Goal: Task Accomplishment & Management: Manage account settings

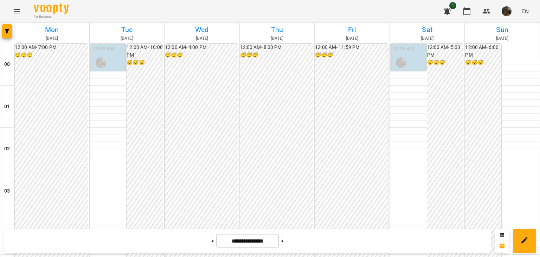
scroll to position [703, 0]
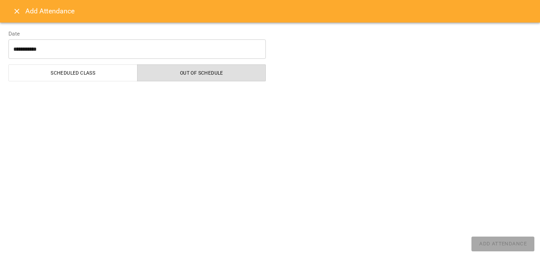
select select "**********"
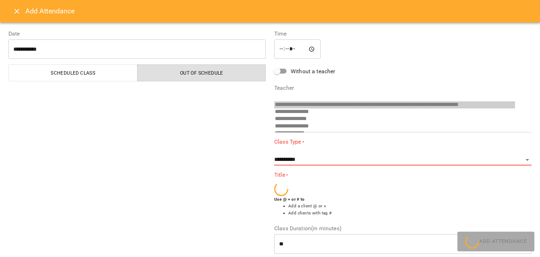
scroll to position [409, 0]
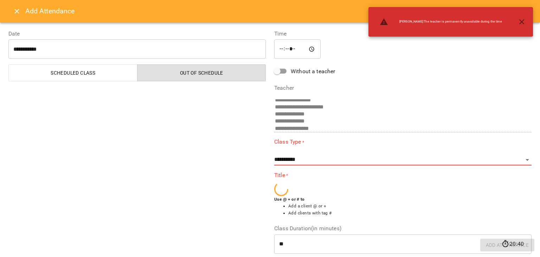
click at [13, 14] on icon "Close" at bounding box center [17, 11] width 8 height 8
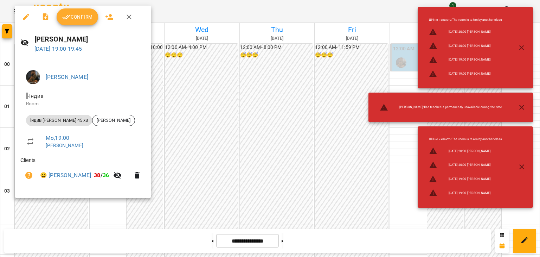
click at [94, 177] on span "😀 [PERSON_NAME] 38 / 36" at bounding box center [74, 175] width 69 height 8
click at [94, 176] on span "😀 [PERSON_NAME] 38 / 36" at bounding box center [74, 175] width 69 height 8
drag, startPoint x: 94, startPoint y: 177, endPoint x: 50, endPoint y: 177, distance: 43.6
click at [50, 177] on span "😀 [PERSON_NAME] 38 / 36" at bounding box center [74, 175] width 69 height 8
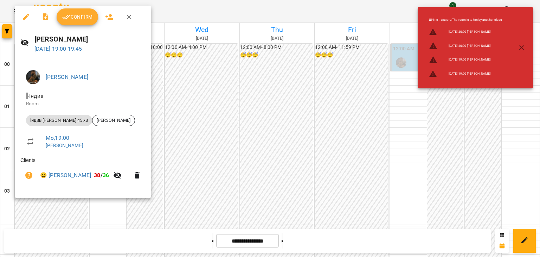
copy link "[PERSON_NAME]"
click at [297, 127] on div at bounding box center [270, 128] width 540 height 257
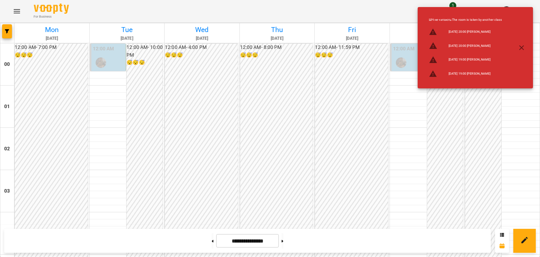
scroll to position [774, 0]
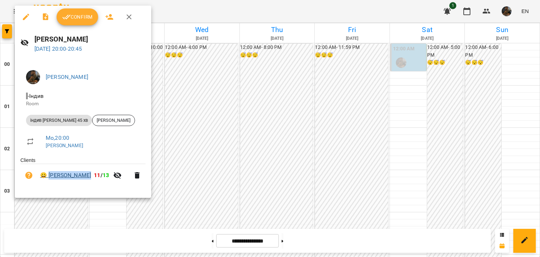
drag, startPoint x: 88, startPoint y: 175, endPoint x: 50, endPoint y: 175, distance: 38.0
click at [50, 175] on span "😀 [PERSON_NAME] 11 / 13" at bounding box center [74, 175] width 69 height 8
copy link "[PERSON_NAME]"
click at [246, 106] on div at bounding box center [270, 128] width 540 height 257
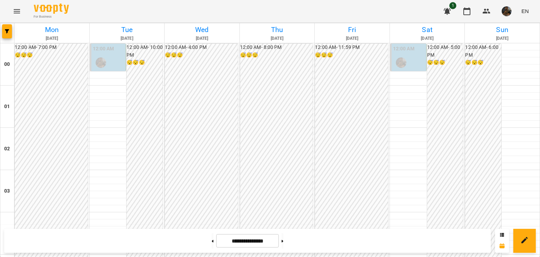
scroll to position [831, 0]
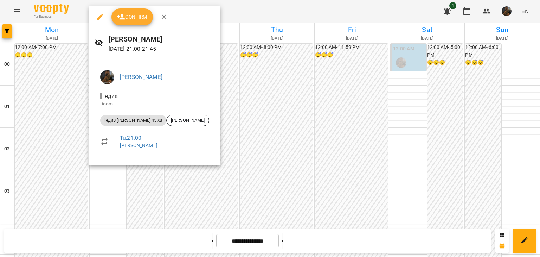
click at [102, 17] on icon "button" at bounding box center [100, 17] width 8 height 8
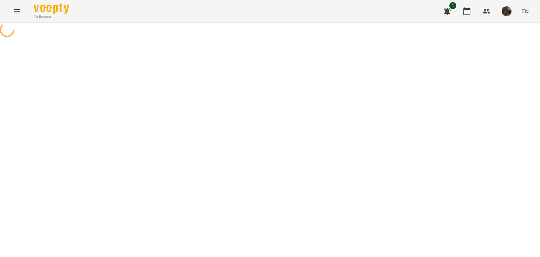
select select "**********"
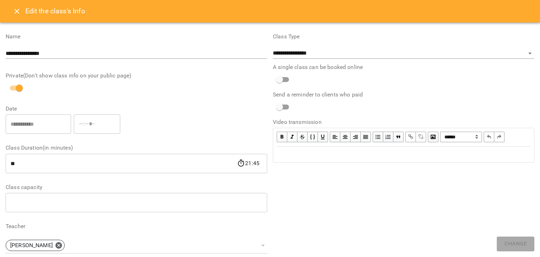
click at [11, 12] on button "Close" at bounding box center [16, 11] width 17 height 17
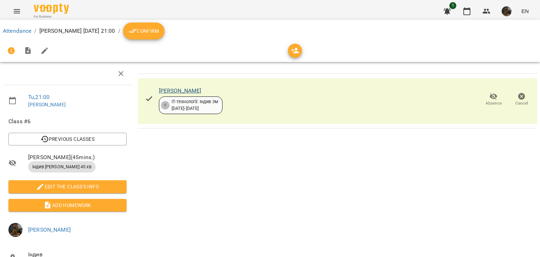
drag, startPoint x: 239, startPoint y: 90, endPoint x: 158, endPoint y: 88, distance: 81.3
click at [158, 88] on div "[PERSON_NAME] 4 ІТ-технології: Індив 3м [DATE] - [DATE] Absence Cancel" at bounding box center [338, 101] width 400 height 46
copy link "[PERSON_NAME]"
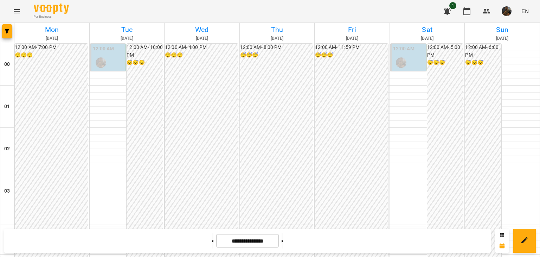
scroll to position [655, 0]
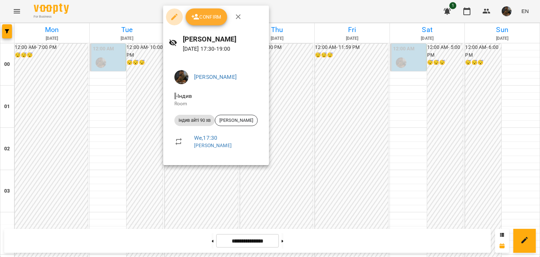
click at [171, 14] on icon "button" at bounding box center [174, 17] width 8 height 8
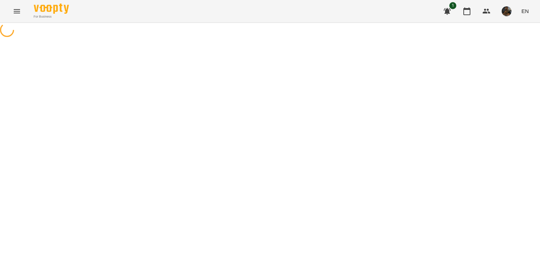
select select "**********"
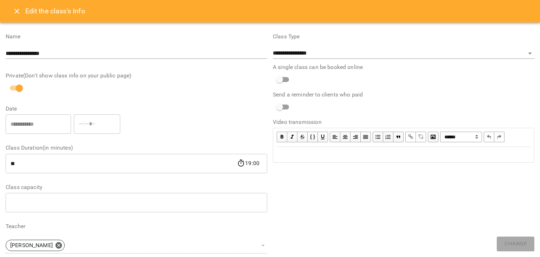
click at [13, 9] on icon "Close" at bounding box center [17, 11] width 8 height 8
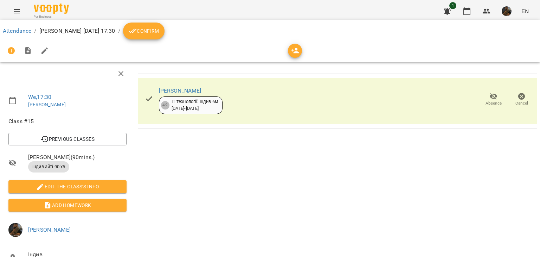
drag, startPoint x: 210, startPoint y: 92, endPoint x: 158, endPoint y: 86, distance: 52.0
click at [159, 86] on div "[PERSON_NAME] 42 ІТ-технології: Індив 6м [DATE] - [DATE]" at bounding box center [191, 99] width 64 height 29
copy link "[PERSON_NAME]"
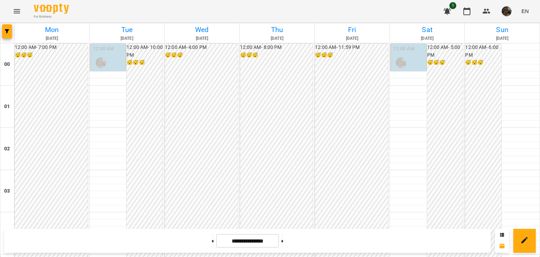
click at [107, 59] on div at bounding box center [101, 63] width 16 height 16
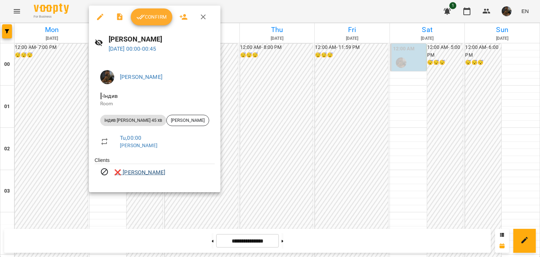
drag, startPoint x: 168, startPoint y: 174, endPoint x: 125, endPoint y: 172, distance: 43.3
click at [125, 172] on span "❌ [PERSON_NAME]" at bounding box center [164, 172] width 101 height 8
copy link "[PERSON_NAME]"
click at [331, 120] on div at bounding box center [270, 128] width 540 height 257
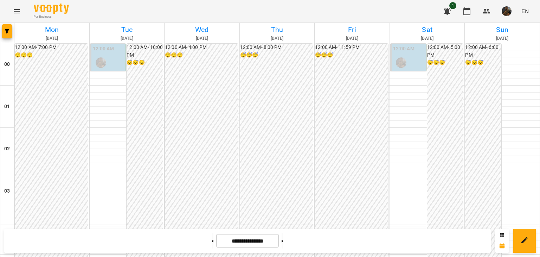
scroll to position [831, 0]
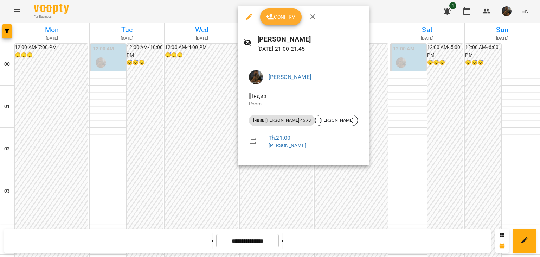
click at [203, 123] on div at bounding box center [270, 128] width 540 height 257
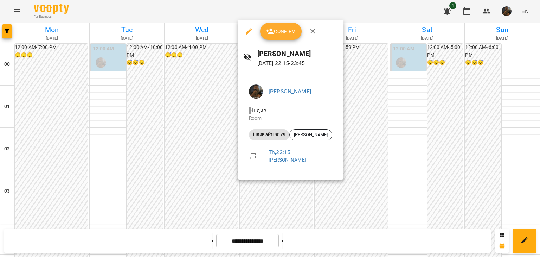
click at [252, 31] on icon "button" at bounding box center [249, 31] width 8 height 8
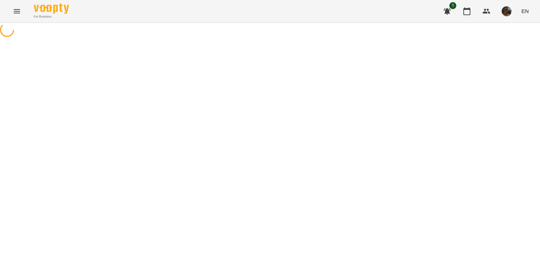
select select "**********"
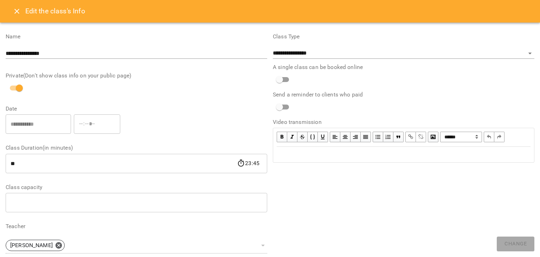
click at [16, 12] on icon "Close" at bounding box center [17, 11] width 8 height 8
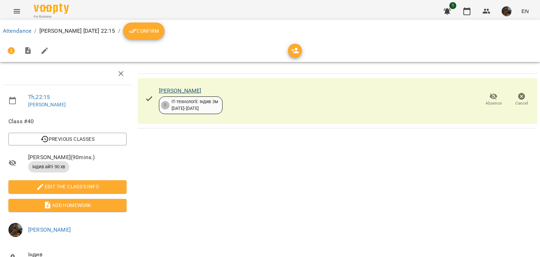
drag, startPoint x: 228, startPoint y: 91, endPoint x: 158, endPoint y: 89, distance: 70.7
click at [158, 89] on div "[PERSON_NAME] 2 ІТ-технології: Індив 3м [DATE] - [DATE] Absence Cancel" at bounding box center [338, 101] width 400 height 46
copy link "[PERSON_NAME]"
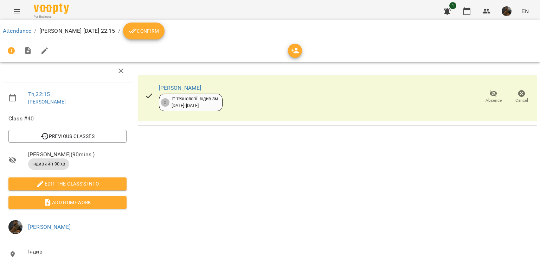
scroll to position [103, 0]
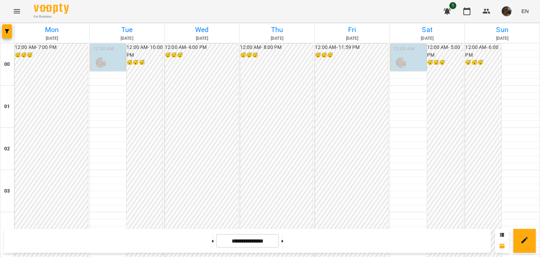
scroll to position [668, 0]
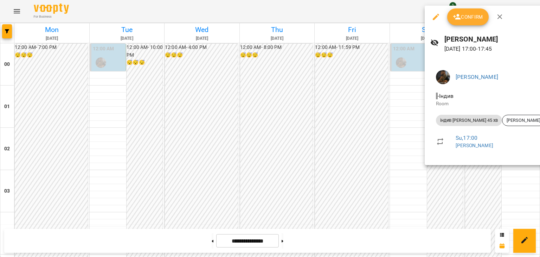
click at [368, 120] on div at bounding box center [270, 128] width 540 height 257
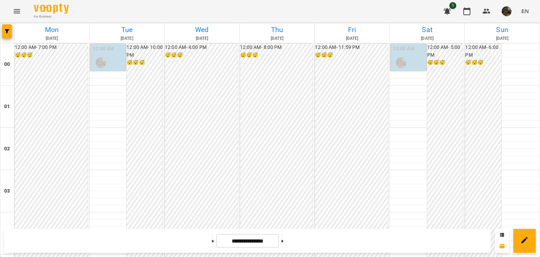
scroll to position [774, 0]
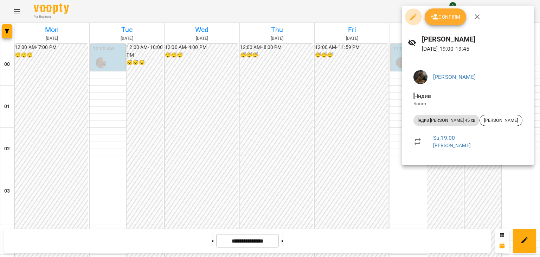
click at [414, 17] on icon "button" at bounding box center [413, 17] width 6 height 6
click at [325, 81] on div at bounding box center [270, 128] width 540 height 257
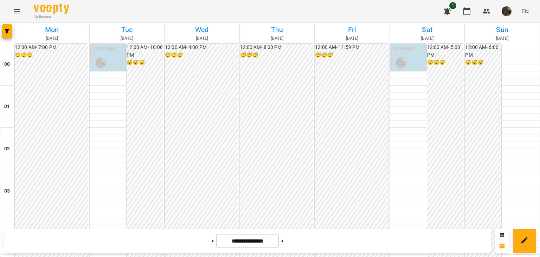
scroll to position [668, 0]
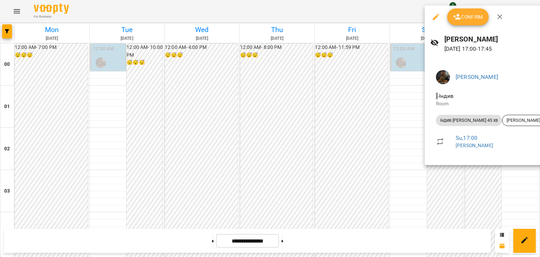
click at [440, 18] on icon "button" at bounding box center [436, 17] width 8 height 8
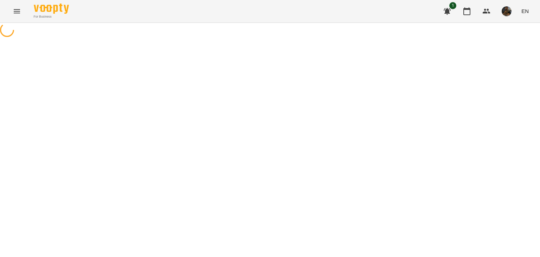
select select "**********"
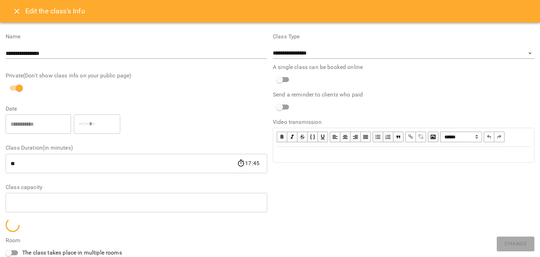
click at [13, 9] on icon "Close" at bounding box center [17, 11] width 8 height 8
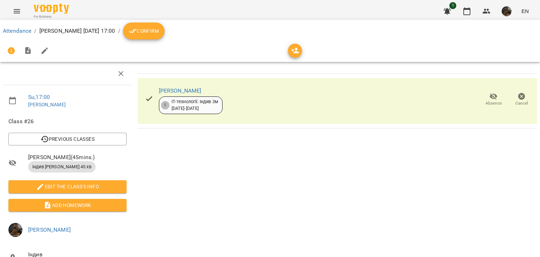
drag, startPoint x: 217, startPoint y: 91, endPoint x: 159, endPoint y: 86, distance: 57.9
click at [159, 86] on div "[PERSON_NAME] 5 ІТ-технології: Індив 3м [DATE] - [DATE] Absence Cancel" at bounding box center [338, 101] width 400 height 46
copy link "[PERSON_NAME]"
